Goal: Task Accomplishment & Management: Manage account settings

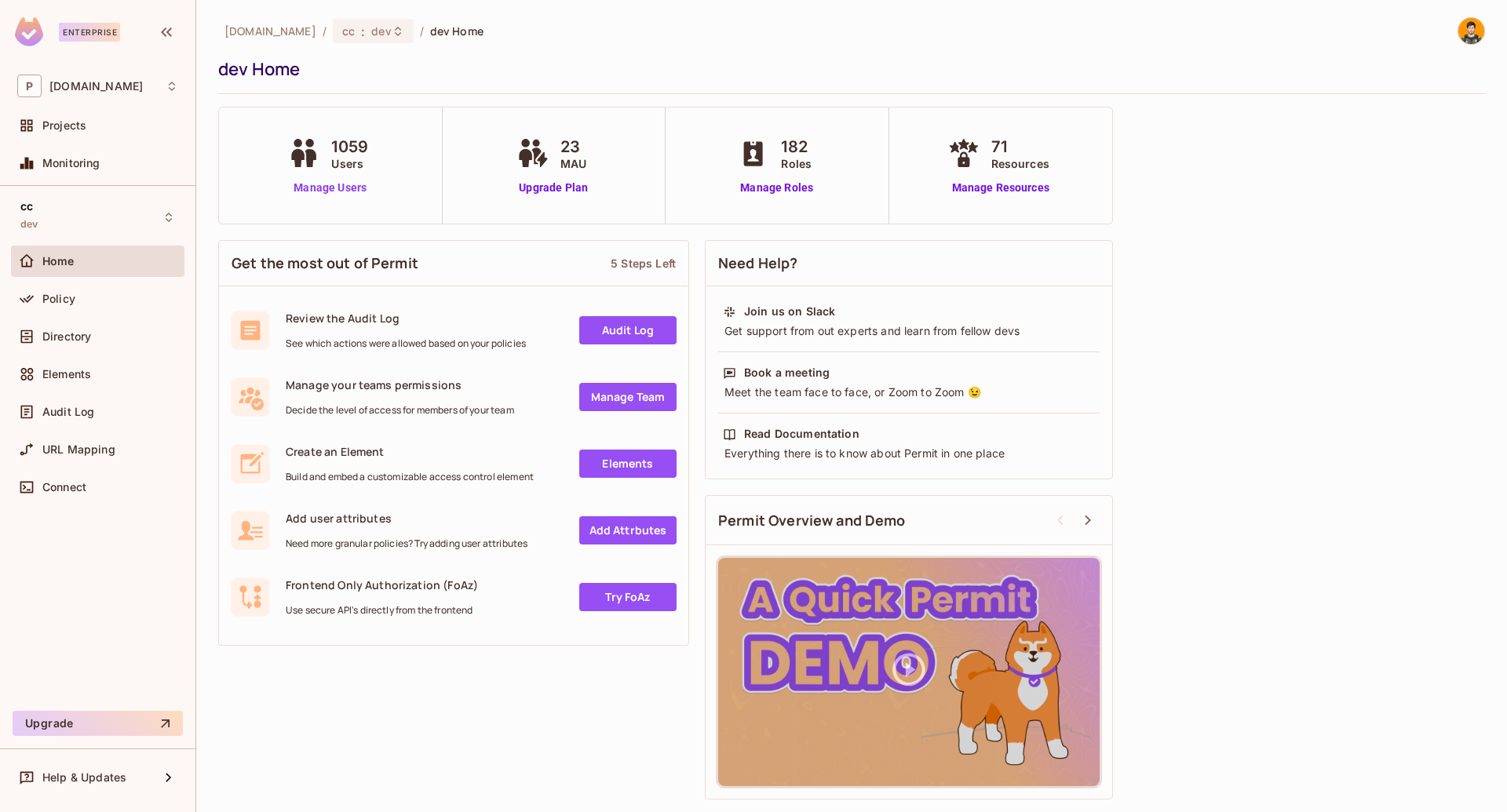
click at [331, 186] on link "Manage Users" at bounding box center [330, 187] width 92 height 16
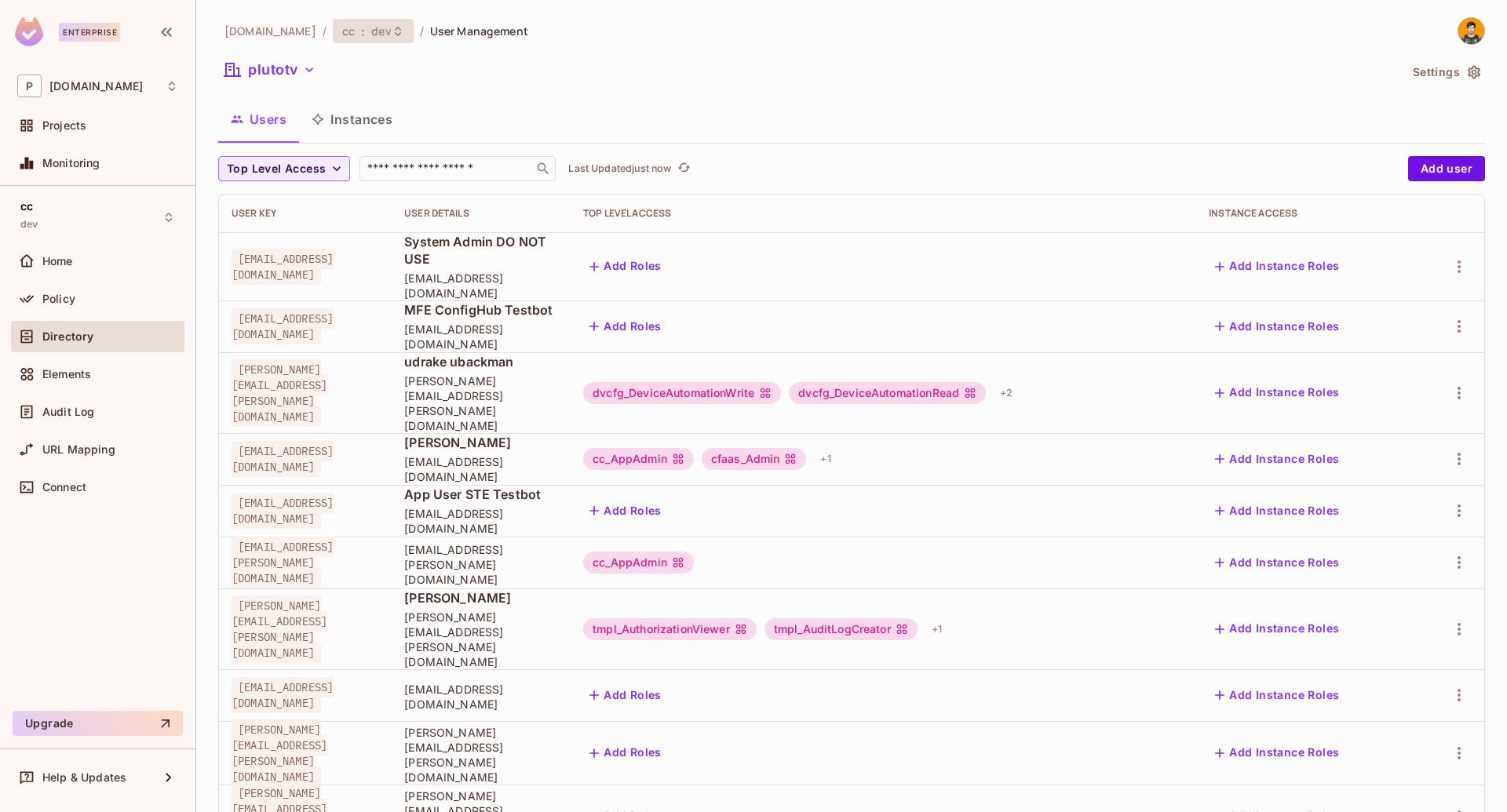
click at [392, 33] on icon at bounding box center [398, 31] width 12 height 12
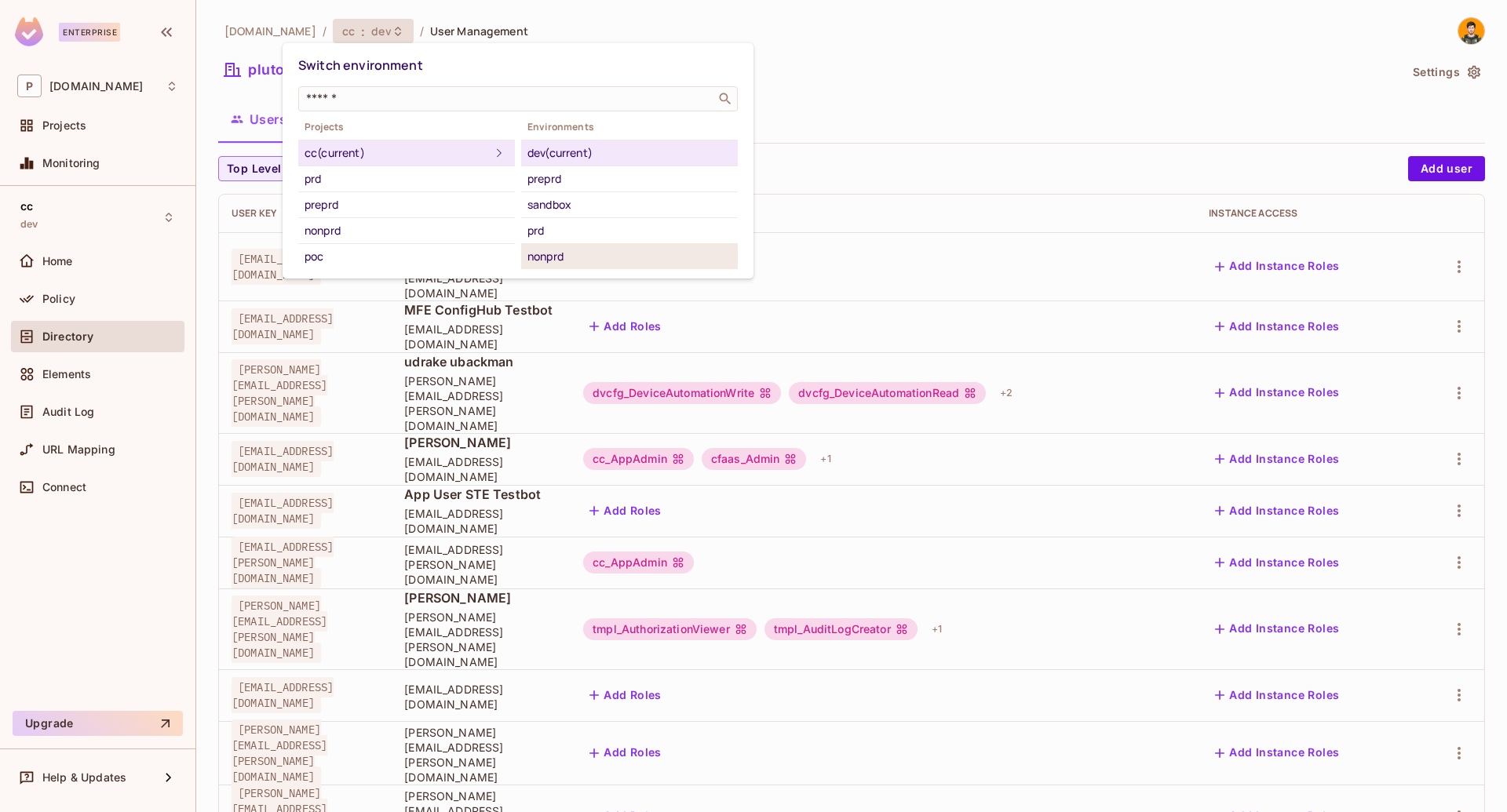
click at [572, 248] on div "nonprd" at bounding box center [629, 257] width 204 height 19
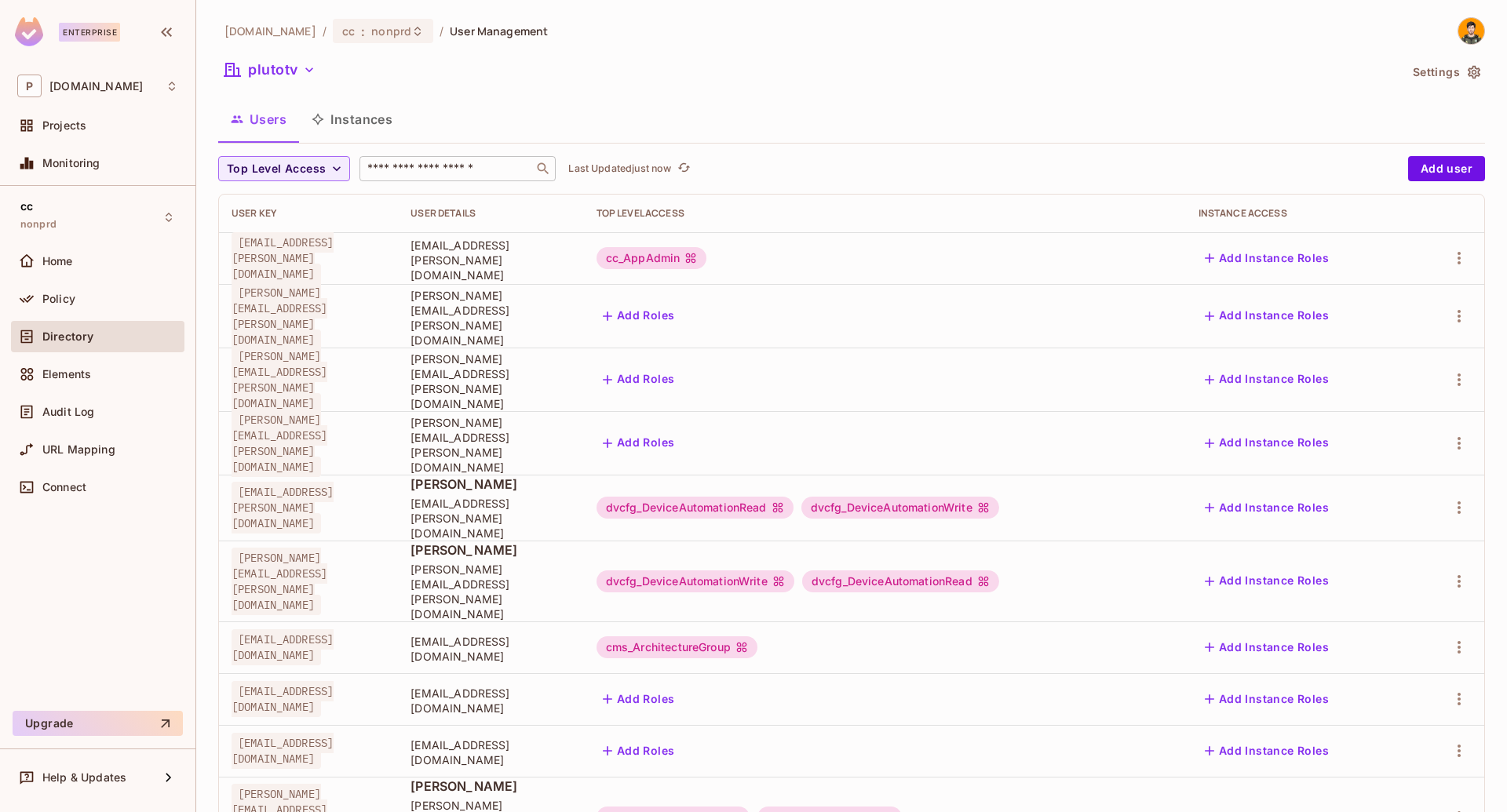
click at [433, 178] on div "​" at bounding box center [457, 168] width 196 height 25
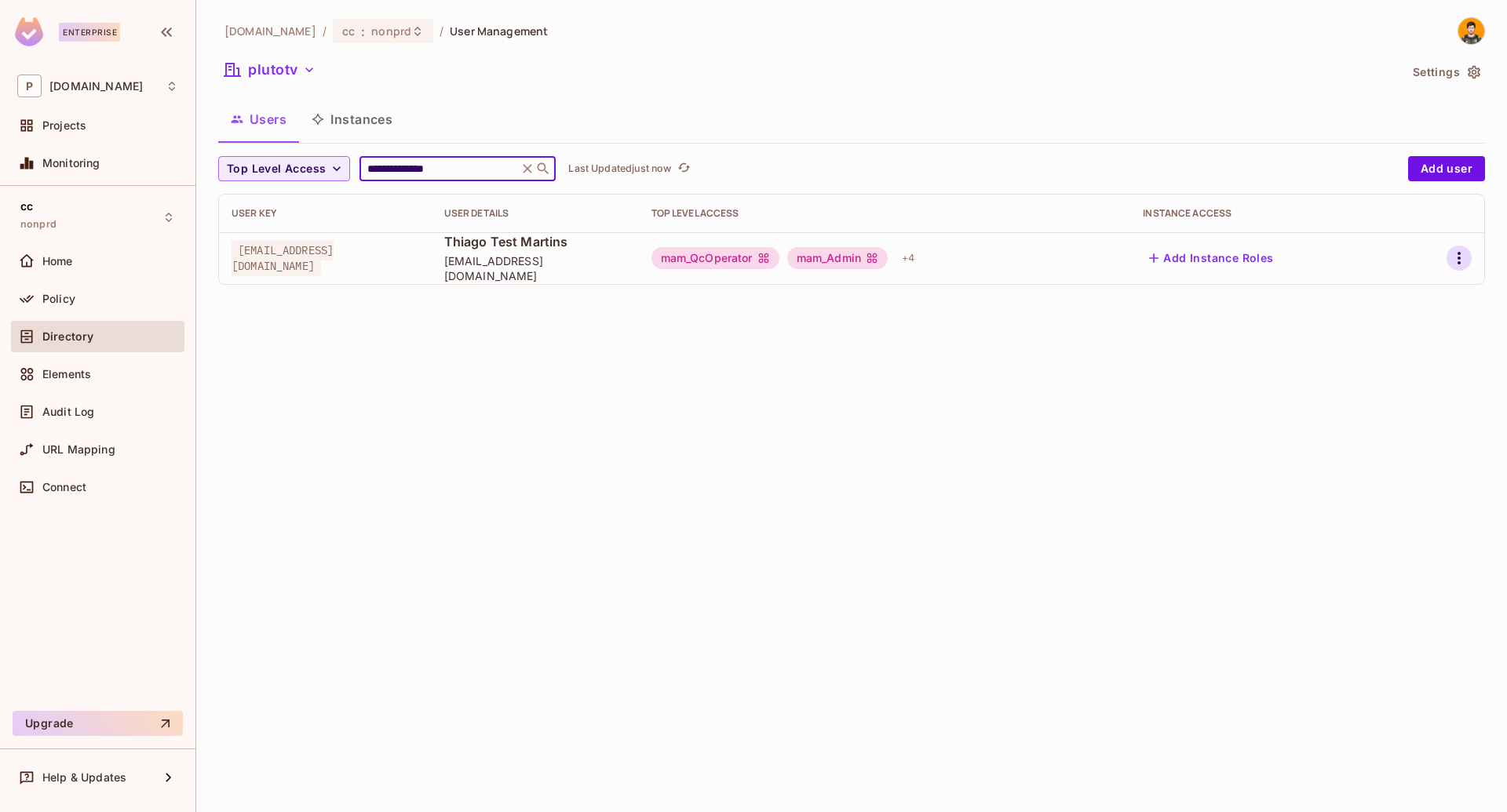
type input "**********"
click at [1462, 261] on icon "button" at bounding box center [1459, 258] width 19 height 19
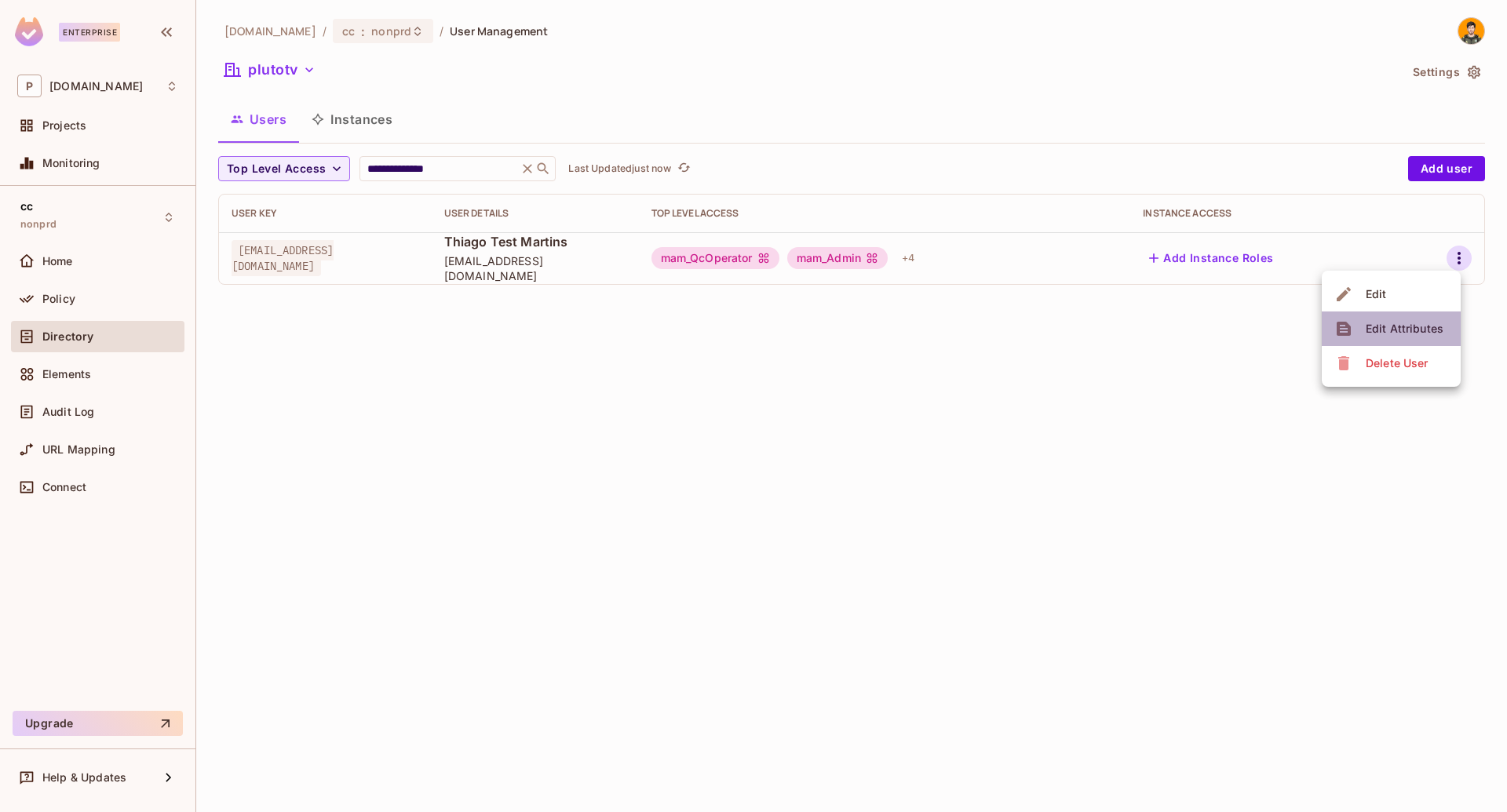
click at [1406, 331] on div "Edit Attributes" at bounding box center [1404, 329] width 77 height 15
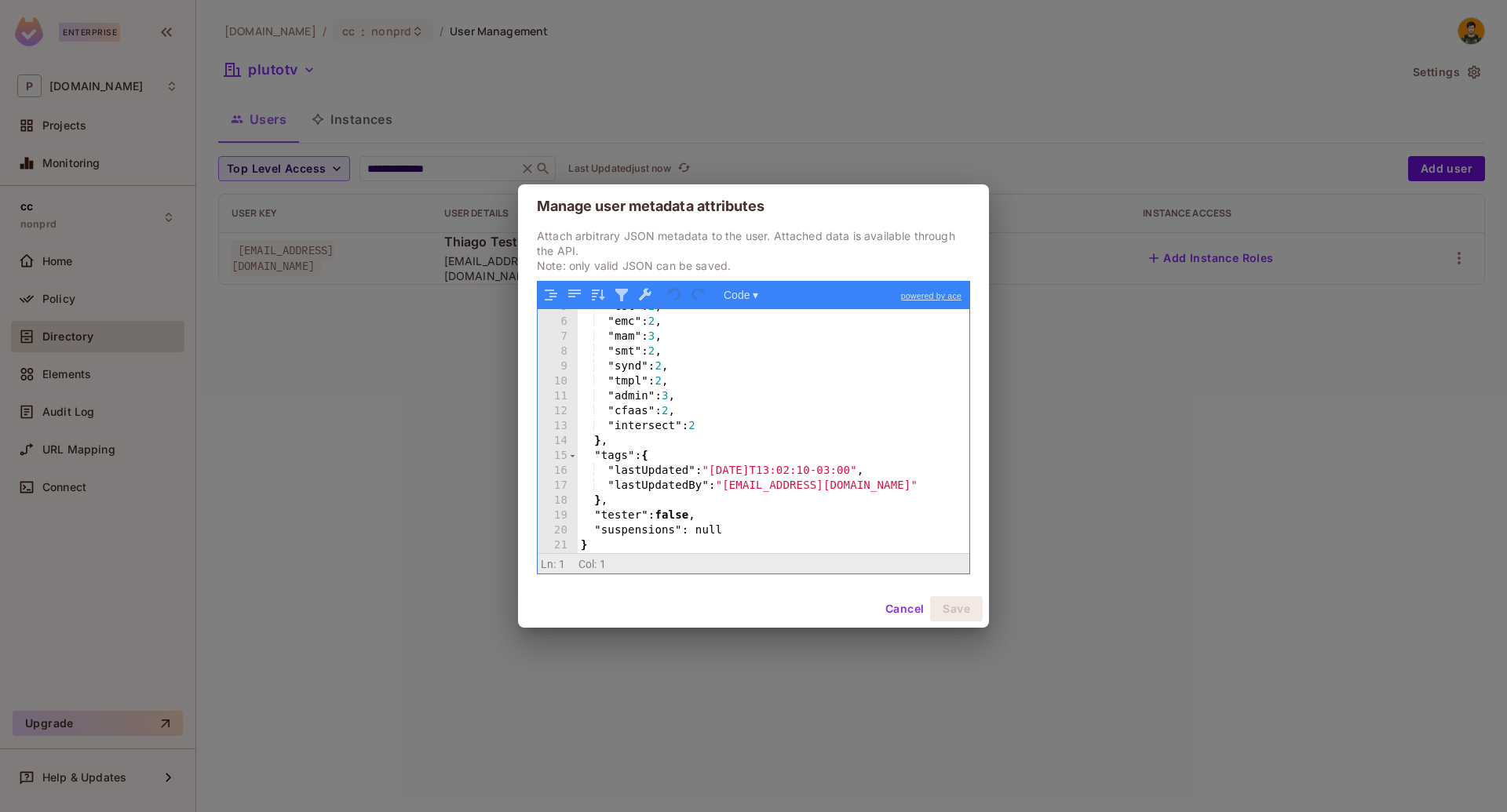
scroll to position [69, 0]
click at [893, 609] on button "Cancel" at bounding box center [904, 609] width 51 height 25
